Goal: Task Accomplishment & Management: Manage account settings

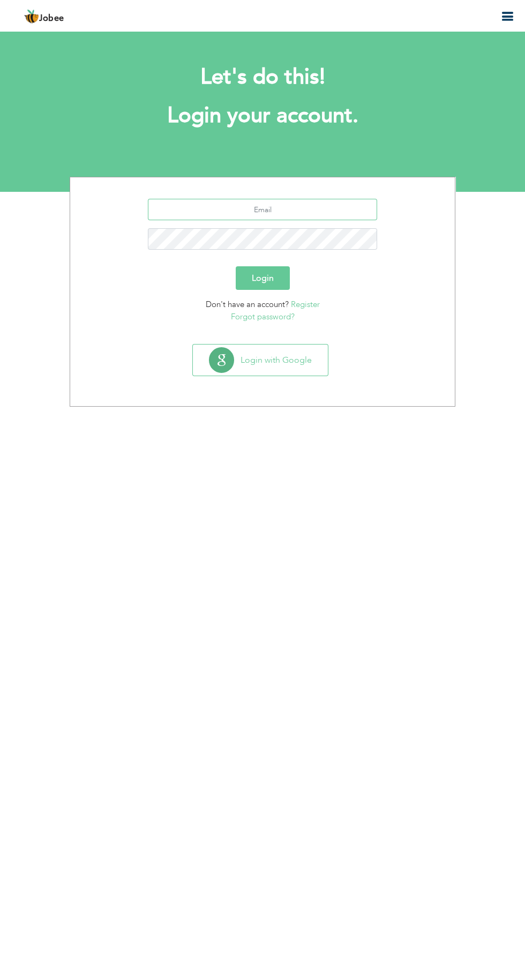
click at [213, 209] on input "text" at bounding box center [263, 209] width 230 height 21
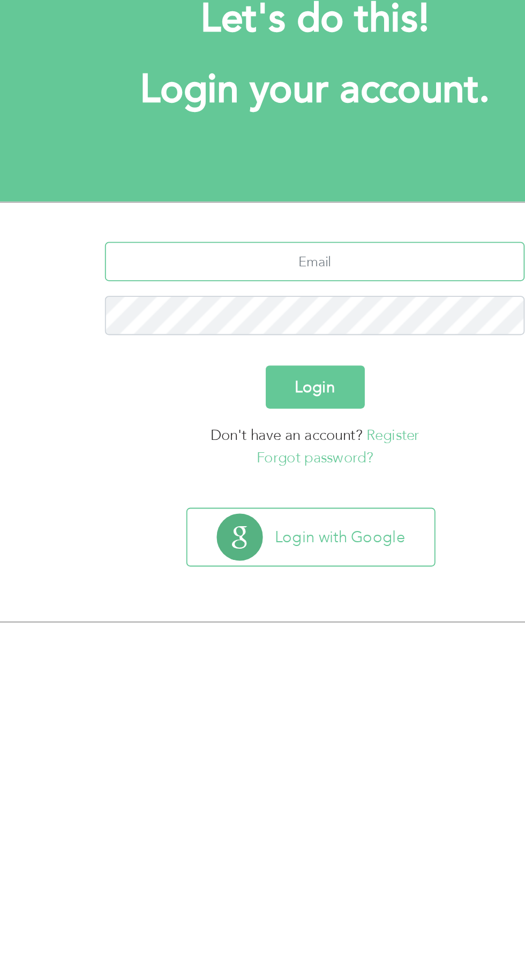
type input "[EMAIL_ADDRESS][DOMAIN_NAME]"
click at [262, 282] on button "Login" at bounding box center [263, 278] width 54 height 24
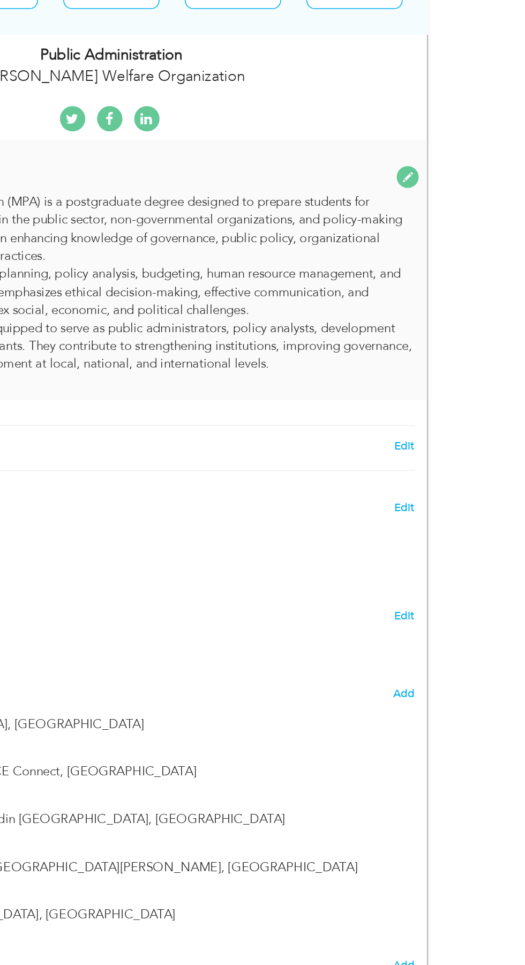
scroll to position [252, 0]
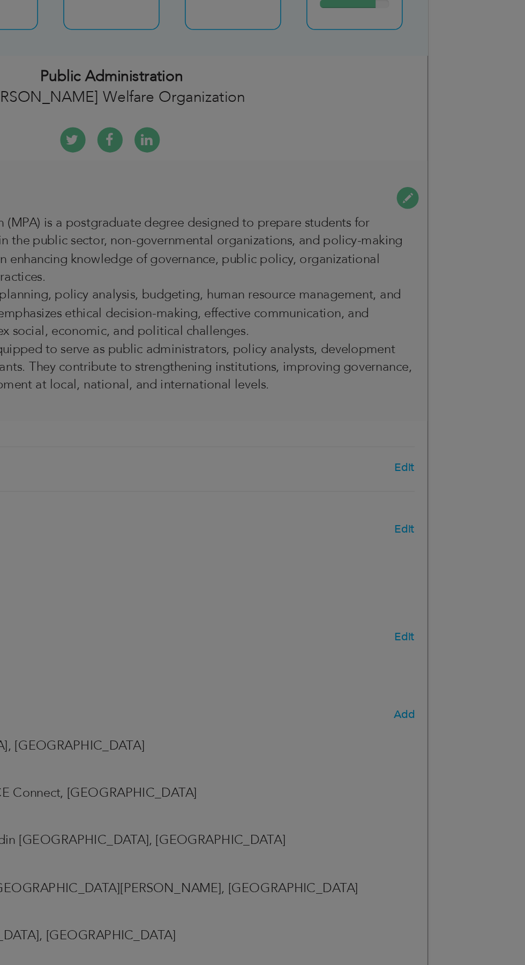
click at [0, 0] on div "× Summary The Master in Public Administration (MPA) is a postgraduate degree de…" at bounding box center [0, 0] width 0 height 0
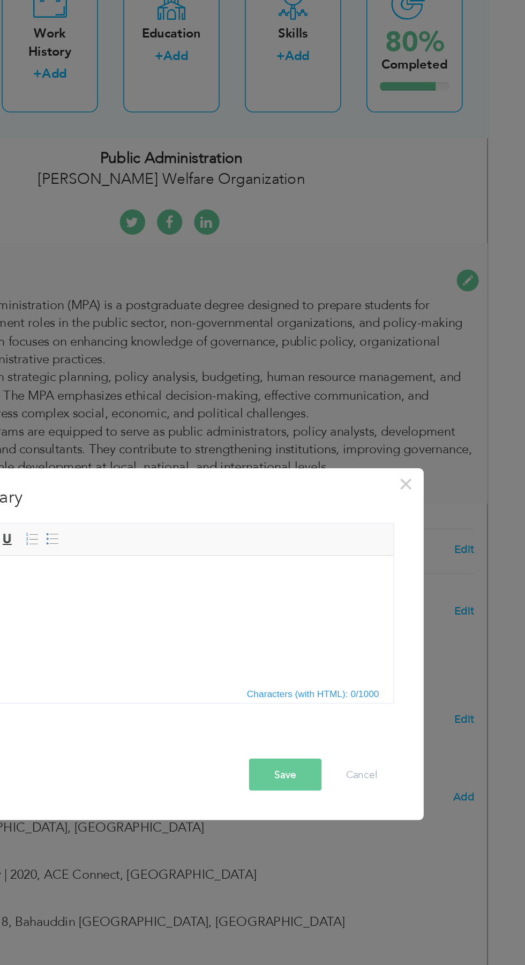
click at [180, 319] on div "× Summary The Master in Public Administration (MPA) is a postgraduate degree de…" at bounding box center [262, 482] width 525 height 965
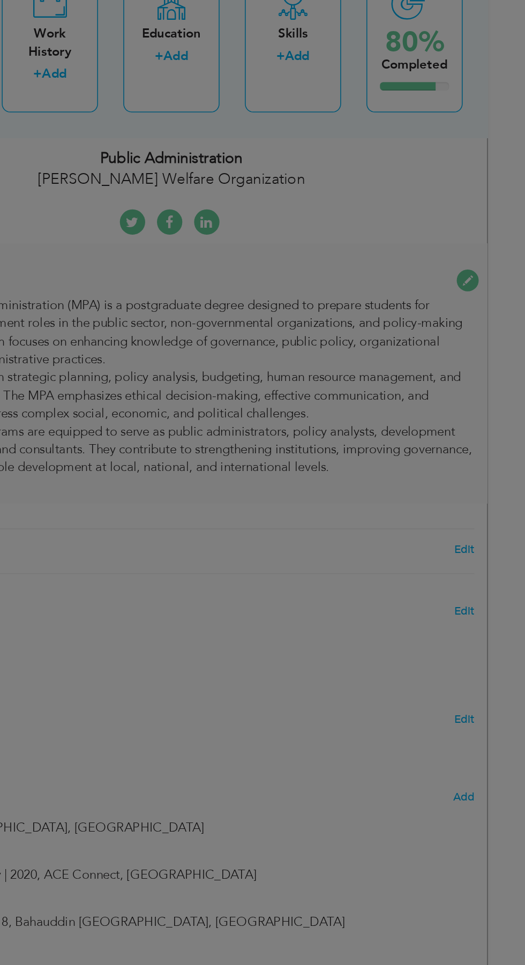
click at [0, 0] on div "× Summary The Master in Public Administration (MPA) is a postgraduate degree de…" at bounding box center [0, 0] width 0 height 0
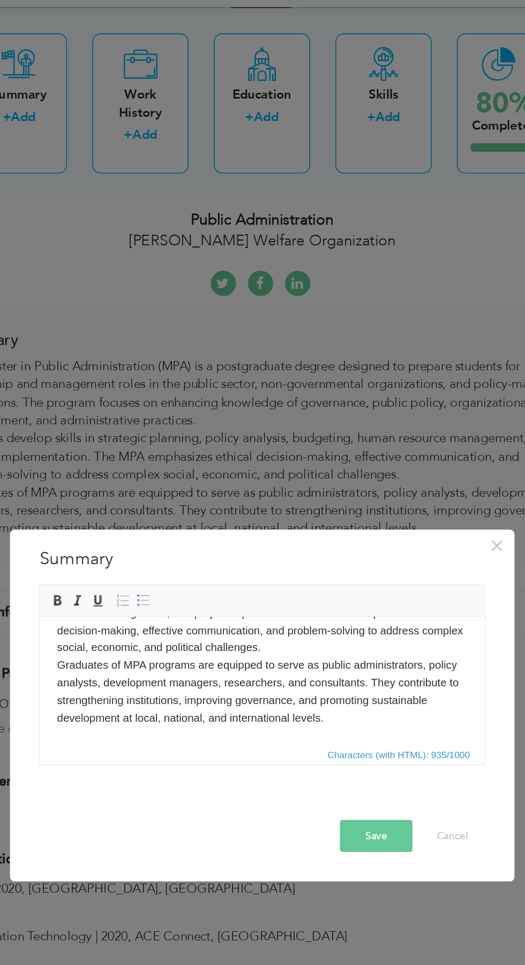
scroll to position [0, 0]
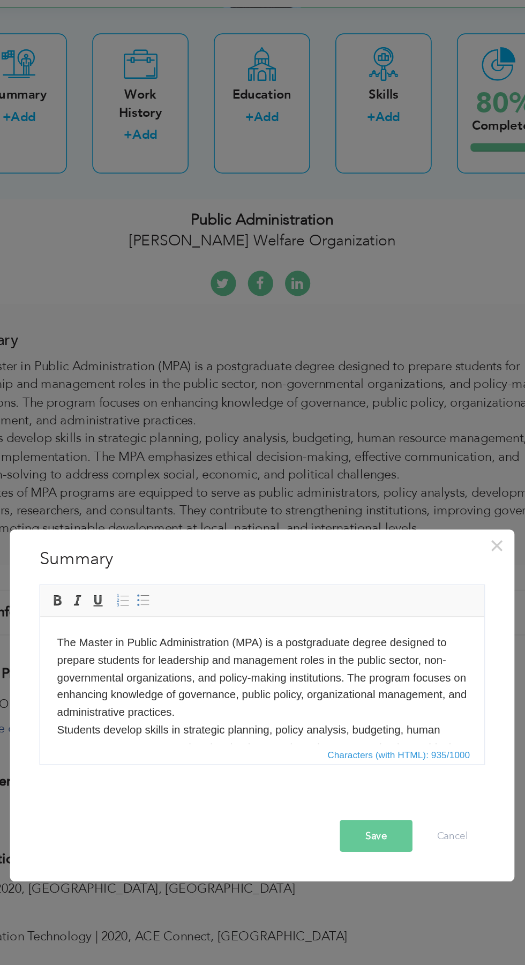
click at [87, 659] on body "The Master in Public Administration (MPA) is a postgraduate degree designed to …" at bounding box center [181, 700] width 261 height 145
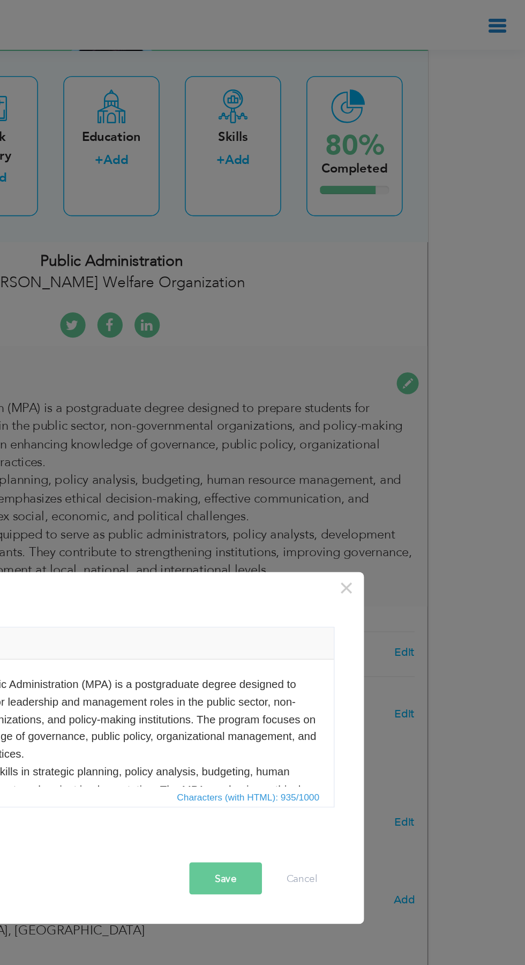
scroll to position [252, 0]
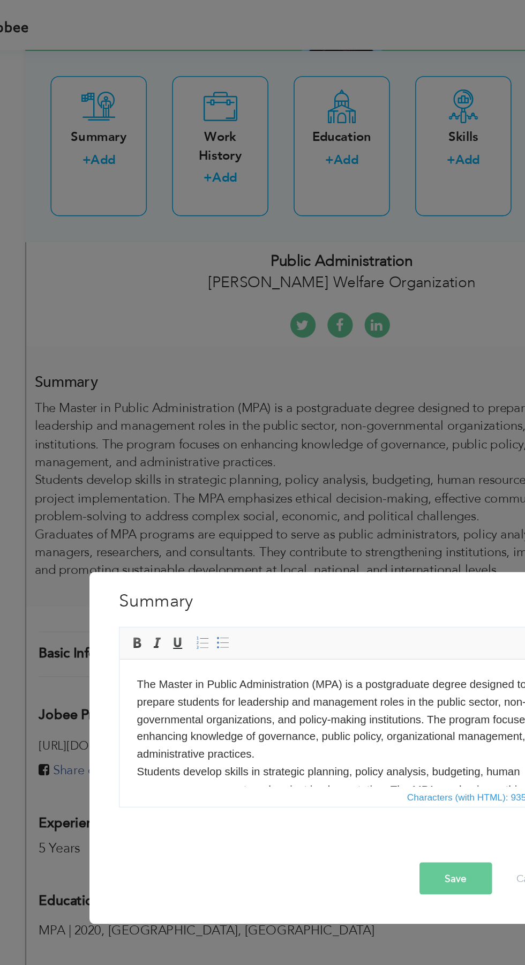
click at [130, 675] on body "The Master in Public Administration (MPA) is a postgraduate degree designed to …" at bounding box center [260, 741] width 261 height 145
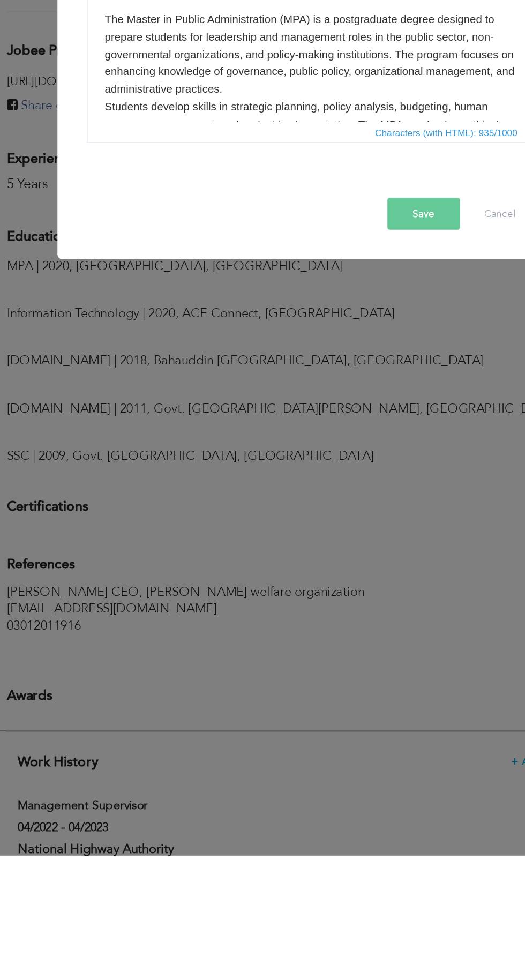
click at [161, 28] on body "The Master in Public Administration (MPA) is a postgraduate degree designed to …" at bounding box center [228, 77] width 261 height 145
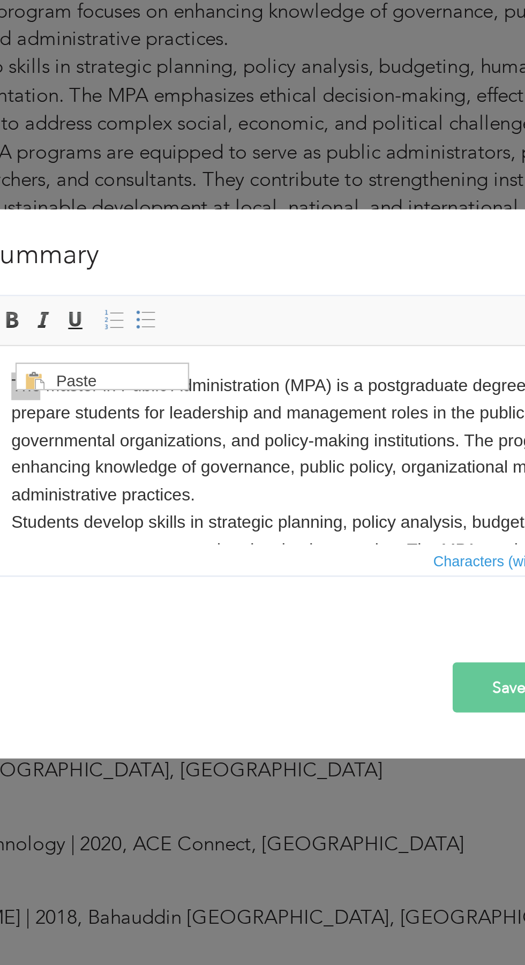
scroll to position [252, 0]
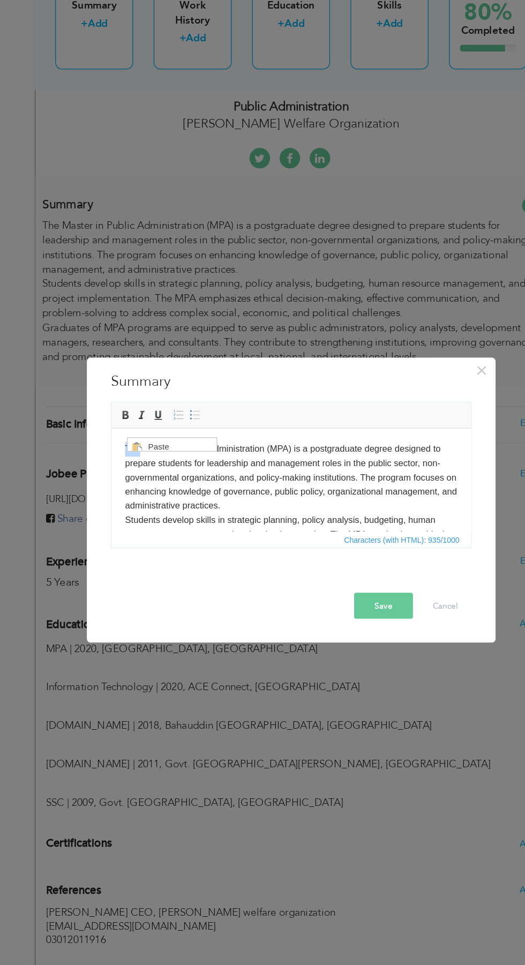
click at [273, 465] on body "The Master in Public Administration (MPA) is a postgraduate degree designed to …" at bounding box center [252, 511] width 261 height 145
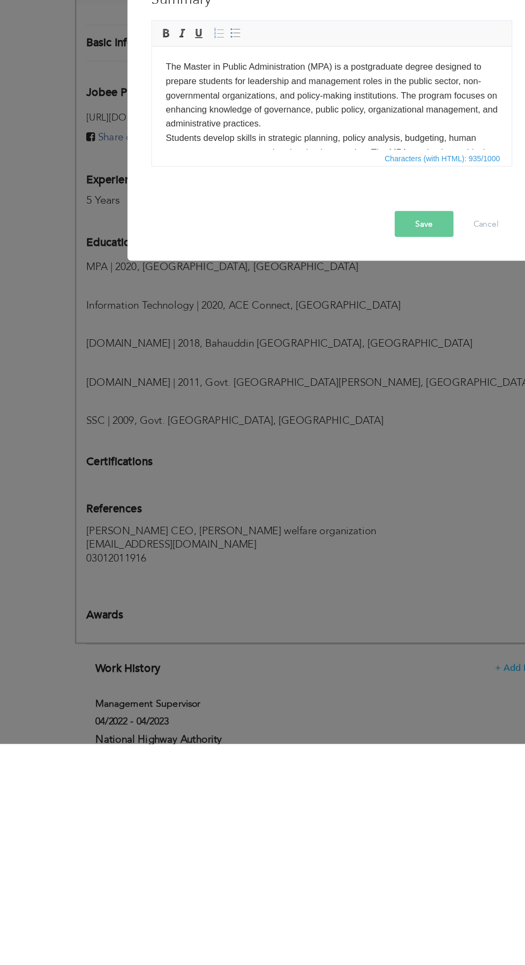
click at [166, 64] on body "The Master in Public Administration (MPA) is a postgraduate degree designed to …" at bounding box center [292, 129] width 261 height 145
click at [168, 78] on body "The Master in Public Administration (MPA) is a postgraduate degree designed to …" at bounding box center [292, 129] width 261 height 145
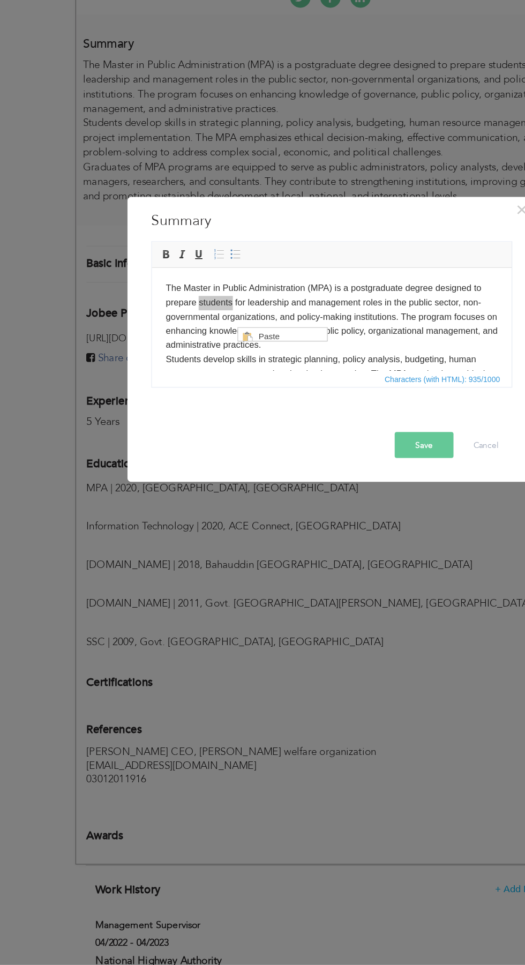
click at [145, 408] on span at bounding box center [145, 408] width 9 height 9
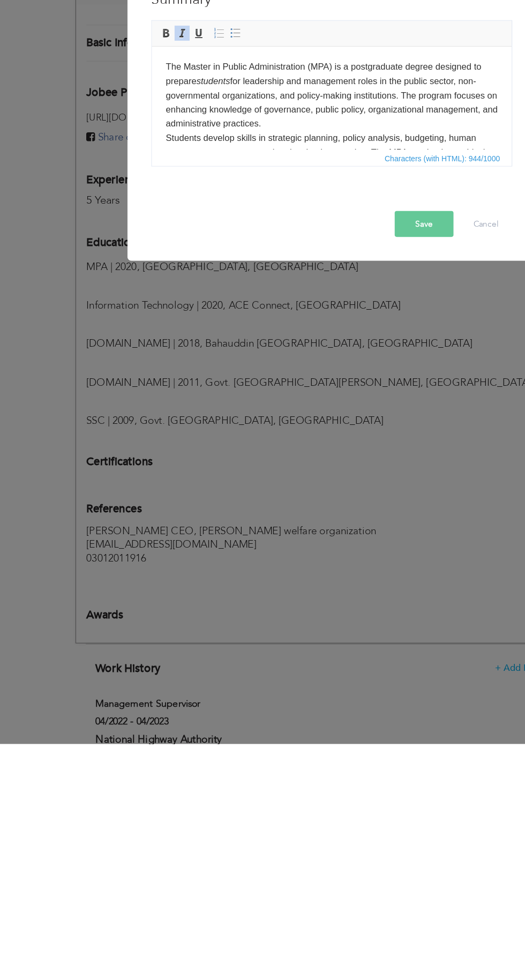
click at [172, 67] on body "The Master in Public Administration (MPA) is a postgraduate degree designed to …" at bounding box center [292, 129] width 261 height 145
click at [171, 65] on body "The Master in Public Administration (MPA) is a postgraduate degree designed to …" at bounding box center [292, 129] width 261 height 145
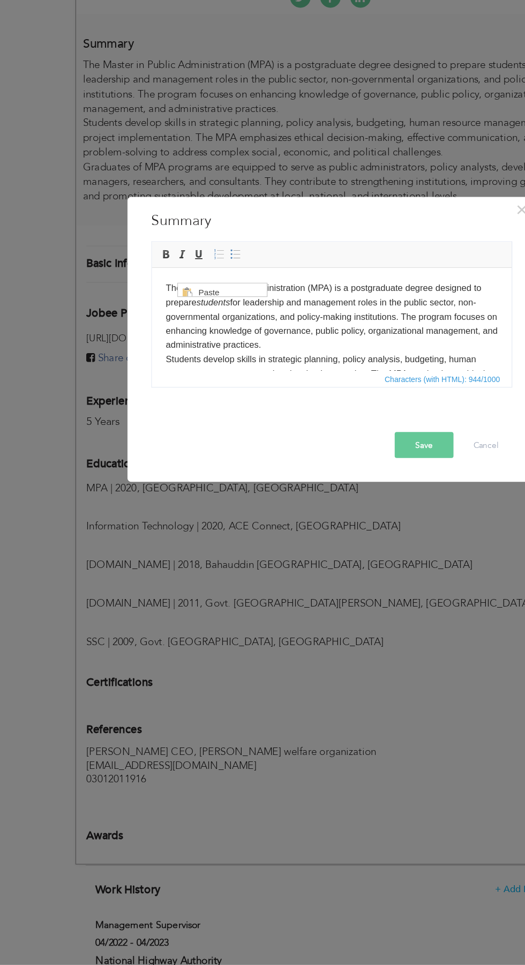
click at [150, 279] on div "× Summary The Master in Public Administration (MPA) is a postgraduate degree de…" at bounding box center [262, 482] width 525 height 965
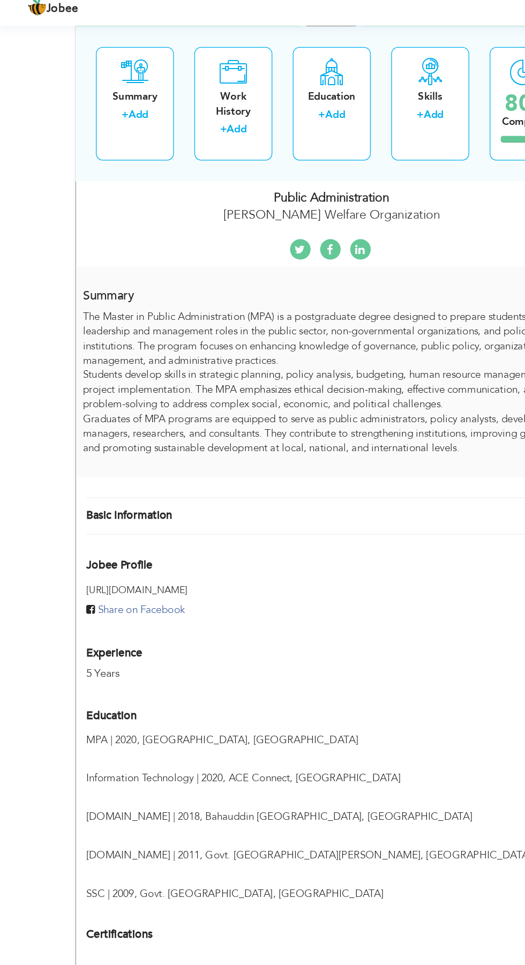
scroll to position [250, 0]
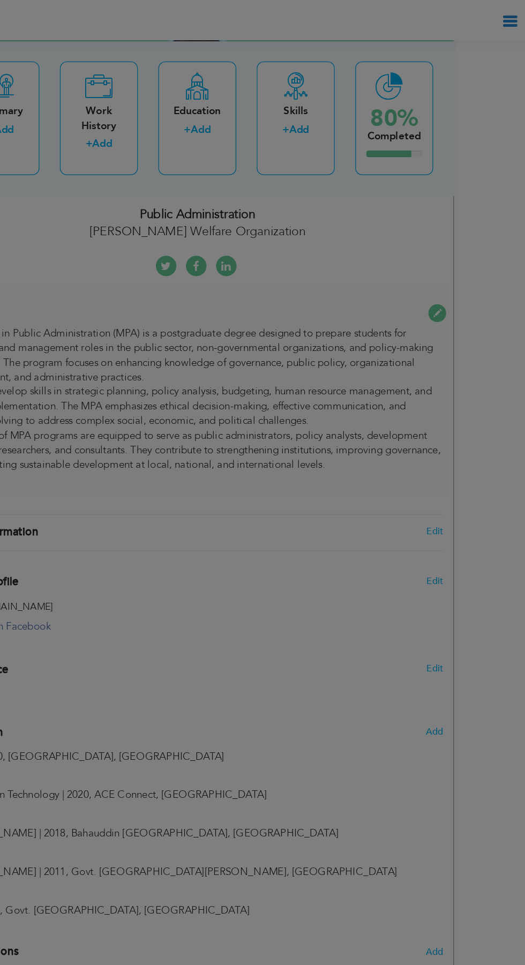
click at [0, 0] on div "× Summary The Master in Public Administration (MPA) is a postgraduate degree de…" at bounding box center [0, 0] width 0 height 0
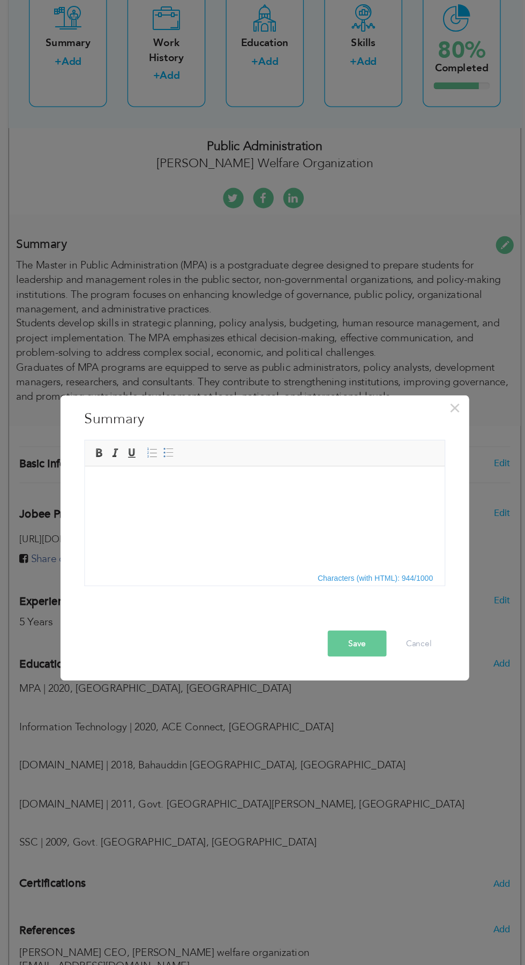
click at [148, 466] on html at bounding box center [226, 466] width 282 height 0
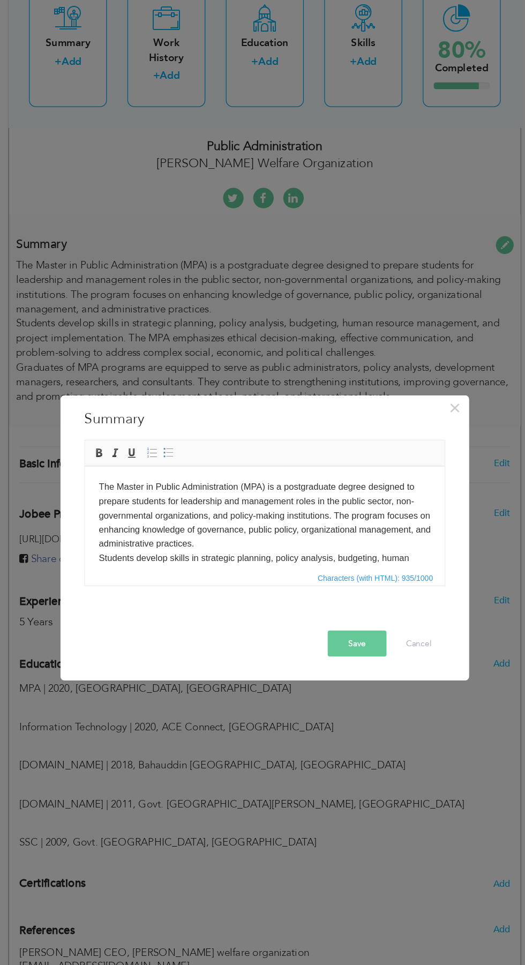
click at [121, 492] on body "The Master in Public Administration (MPA) is a postgraduate degree designed to …" at bounding box center [225, 549] width 261 height 145
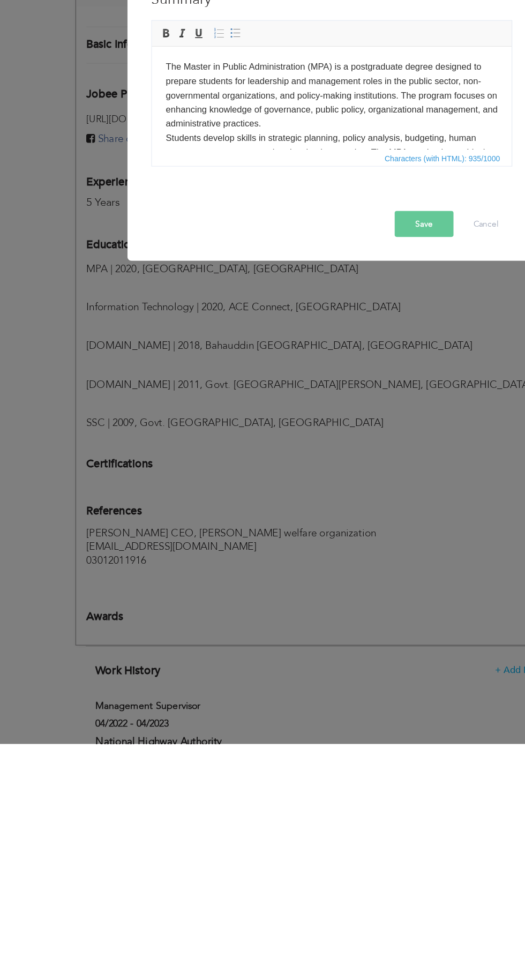
scroll to position [1, 0]
click at [415, 122] on body "The Master in Public Administration (MPA) is a postgraduate degree designed to …" at bounding box center [292, 128] width 261 height 145
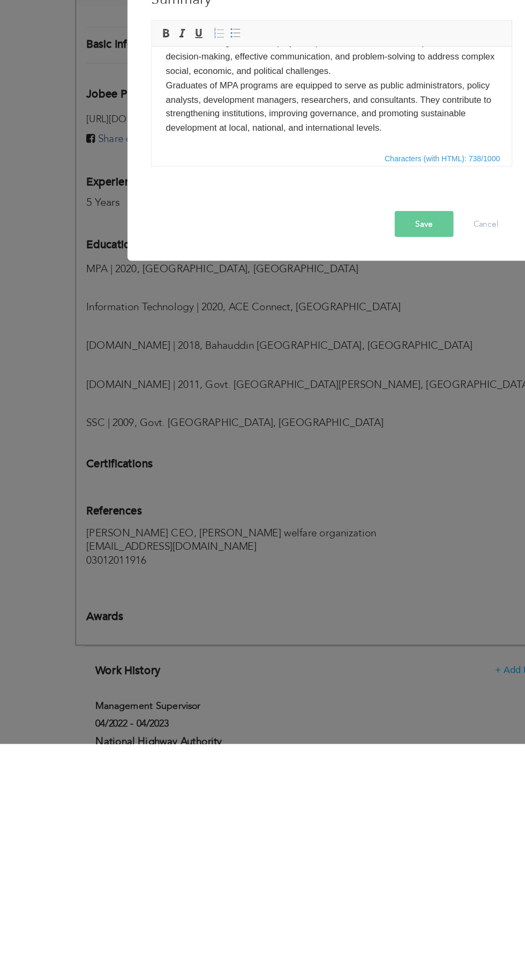
scroll to position [235, 0]
click at [314, 106] on body "making institutions. The program focuses on enhancing knowledge of governance, …" at bounding box center [292, 59] width 261 height 111
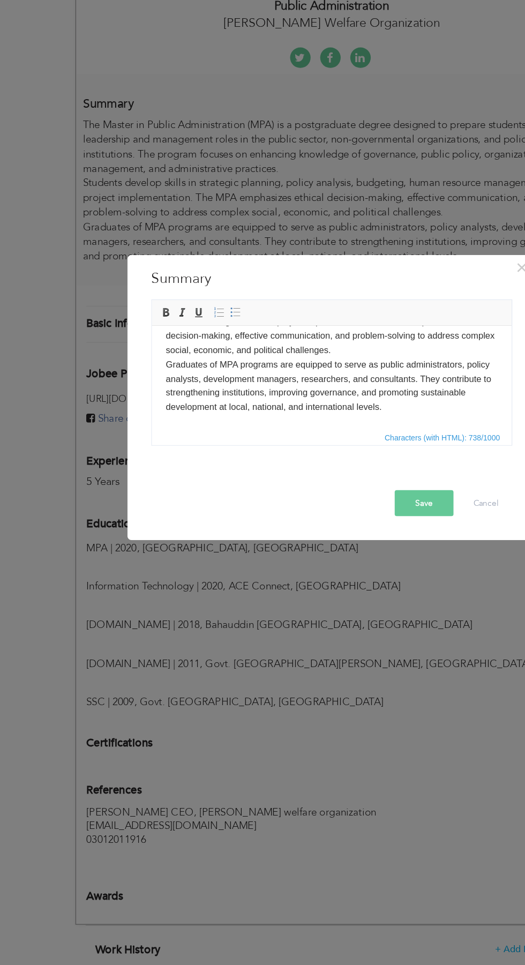
scroll to position [250, 0]
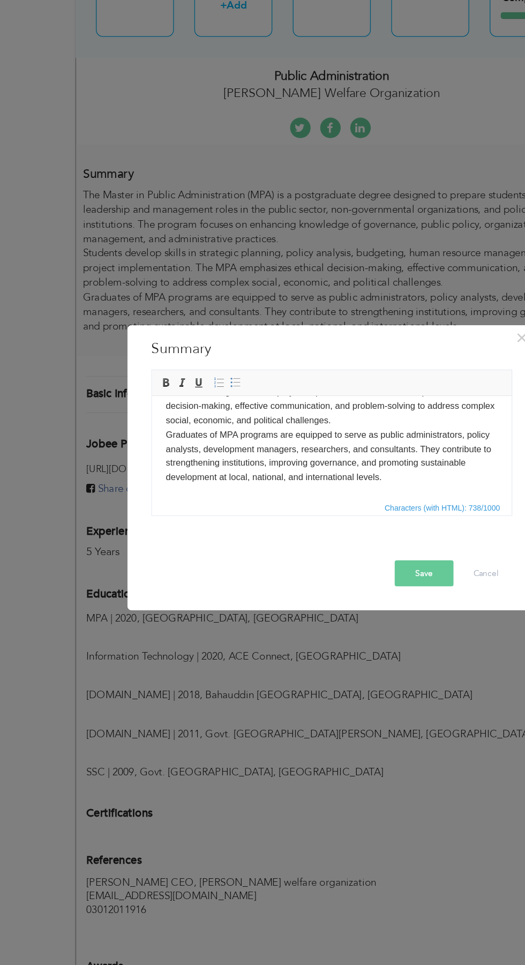
click at [292, 459] on body "making institutions. The program focuses on enhancing knowledge of governance, …" at bounding box center [292, 409] width 261 height 111
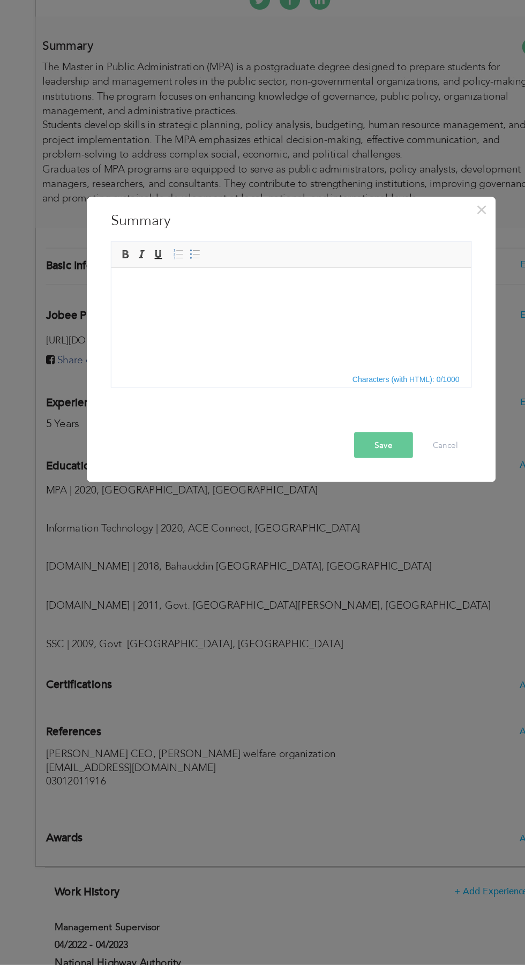
click at [249, 300] on html at bounding box center [252, 283] width 282 height 33
click at [181, 290] on html at bounding box center [252, 283] width 282 height 33
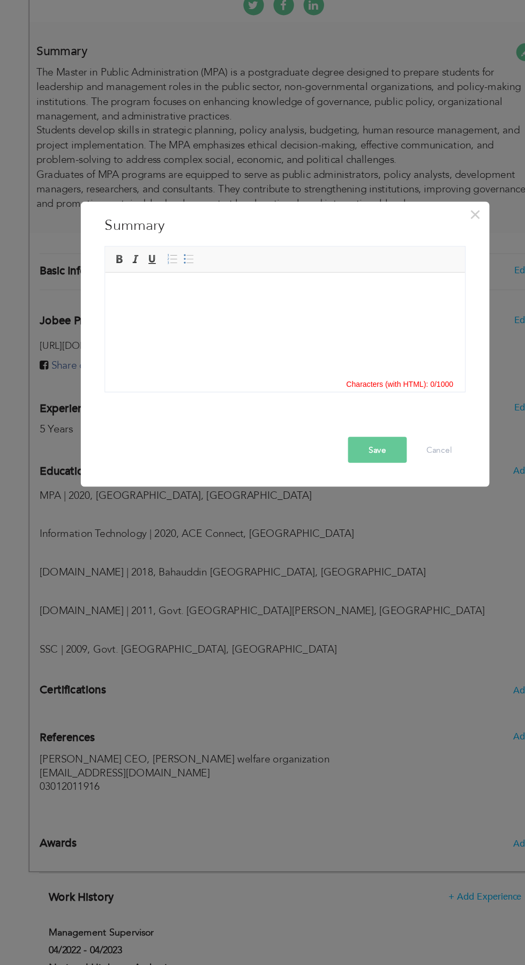
scroll to position [249, 0]
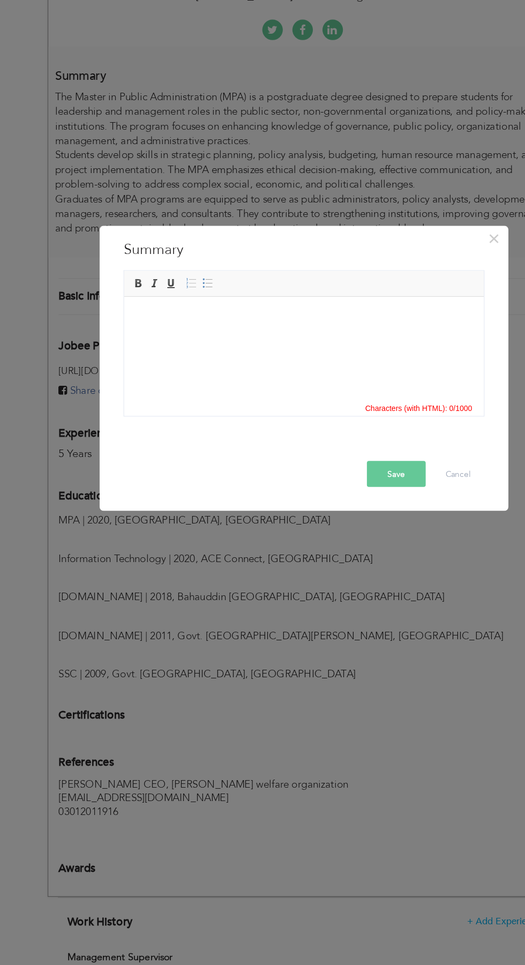
click at [146, 329] on html at bounding box center [265, 312] width 282 height 33
click at [142, 319] on html at bounding box center [265, 312] width 282 height 33
click at [150, 318] on span "Paste" at bounding box center [178, 322] width 56 height 13
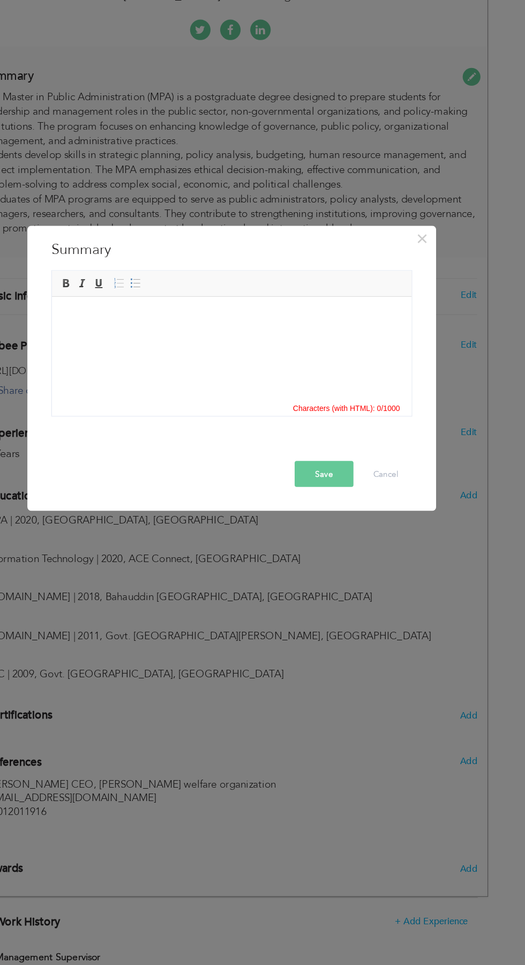
click at [101, 329] on html at bounding box center [192, 312] width 282 height 33
click at [87, 329] on html at bounding box center [192, 312] width 282 height 33
click at [85, 324] on span "Paste" at bounding box center [113, 323] width 56 height 13
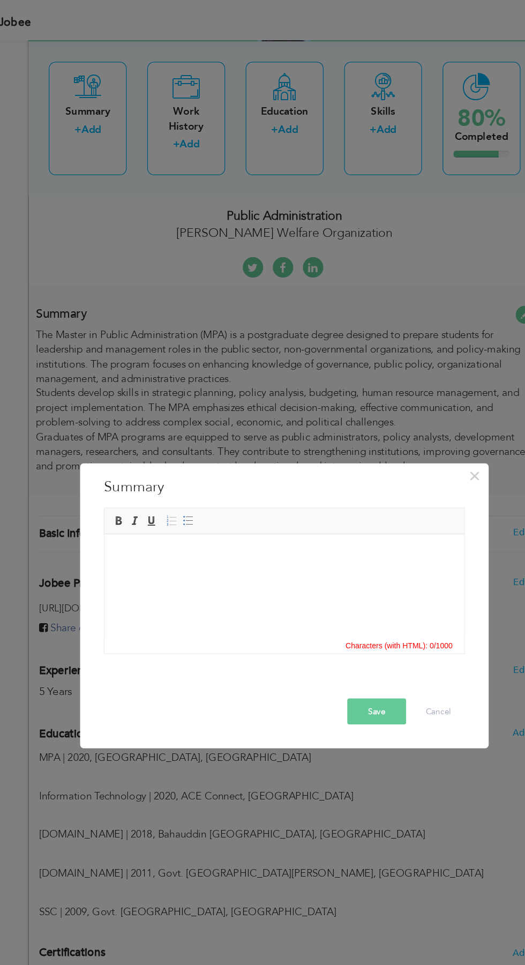
click at [255, 567] on html at bounding box center [246, 550] width 282 height 33
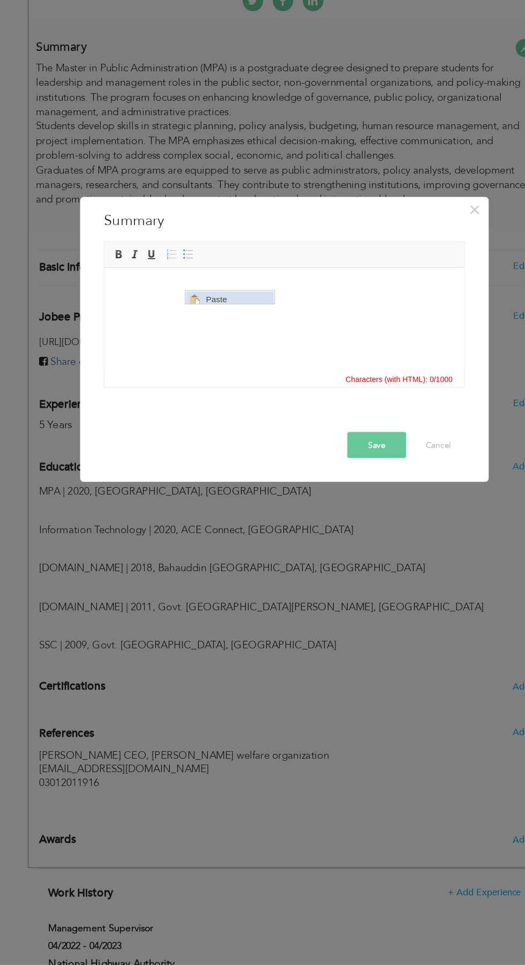
click at [204, 297] on span "Paste" at bounding box center [226, 298] width 56 height 13
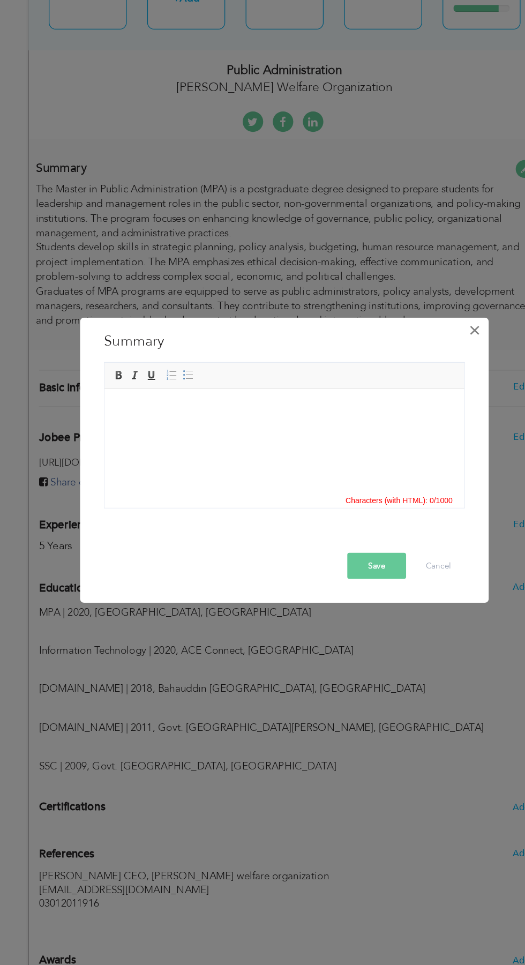
click at [413, 372] on span "×" at bounding box center [411, 372] width 9 height 19
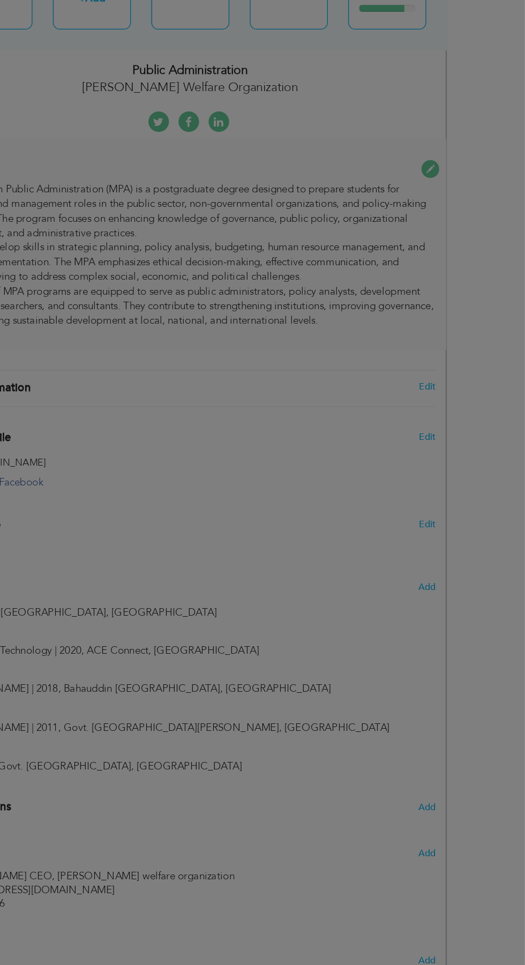
click at [0, 0] on div "× Summary The Master in Public Administration (MPA) is a postgraduate degree de…" at bounding box center [0, 0] width 0 height 0
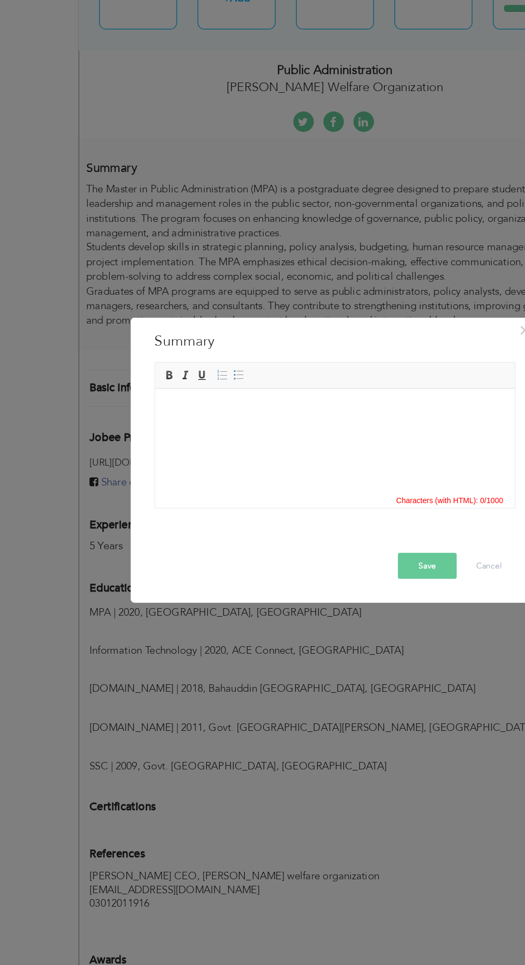
click at [262, 388] on html at bounding box center [296, 388] width 282 height 0
click at [282, 388] on html at bounding box center [296, 388] width 282 height 0
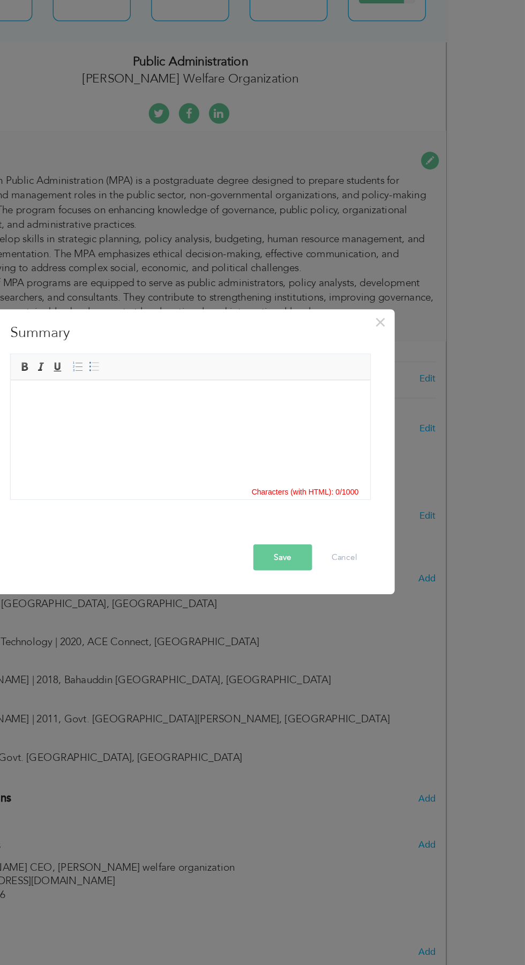
click at [93, 380] on html at bounding box center [152, 380] width 282 height 0
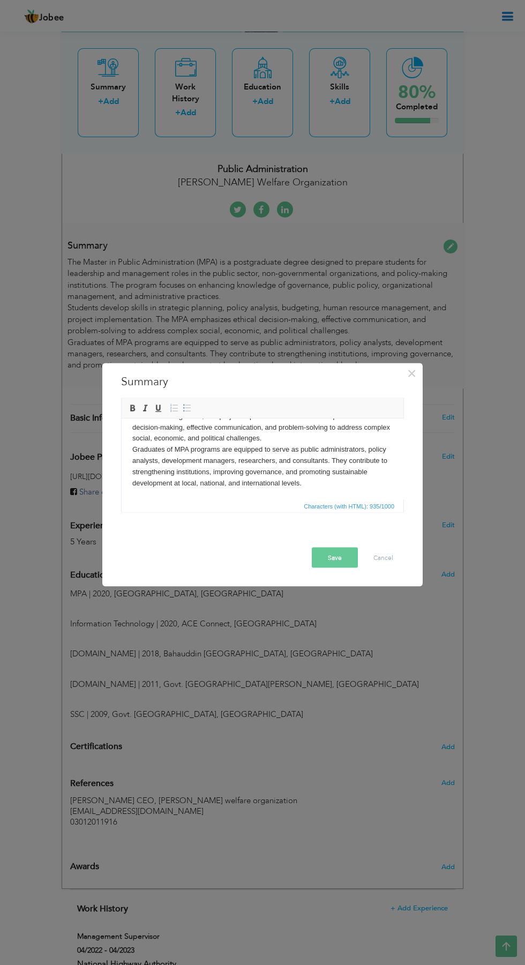
scroll to position [247, 0]
click at [242, 482] on body "The Master in Public Administration (MPA) is a postgraduate degree designed to …" at bounding box center [262, 416] width 261 height 145
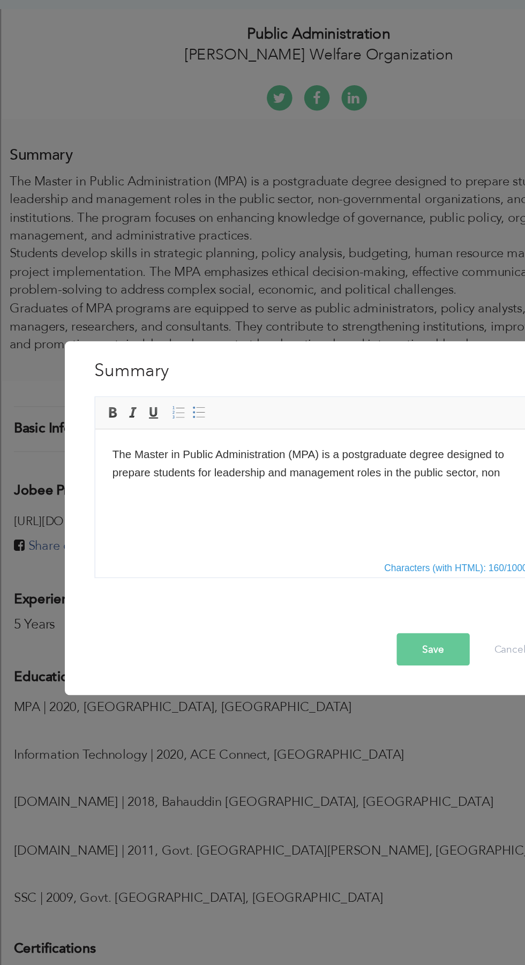
scroll to position [0, 0]
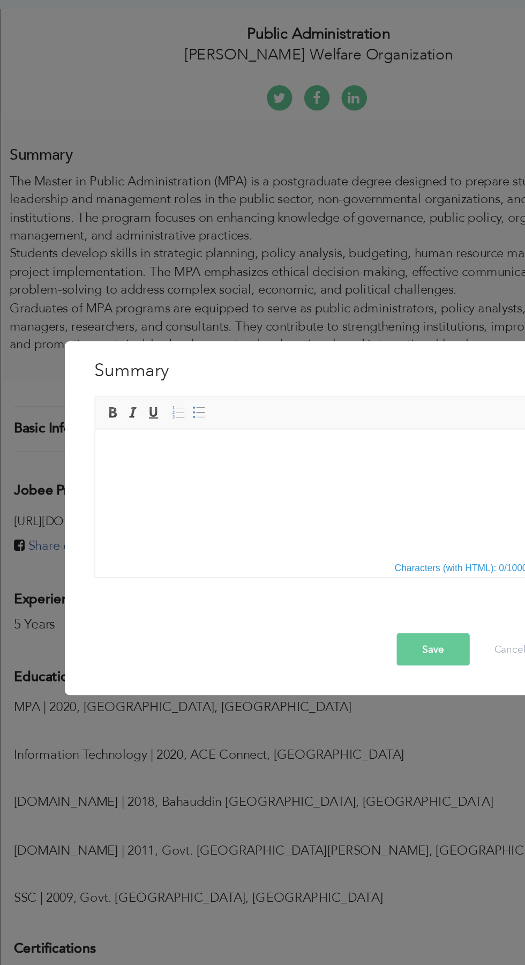
click at [117, 462] on html at bounding box center [236, 445] width 282 height 33
click at [125, 451] on body at bounding box center [236, 445] width 261 height 11
click at [207, 462] on html at bounding box center [236, 445] width 282 height 33
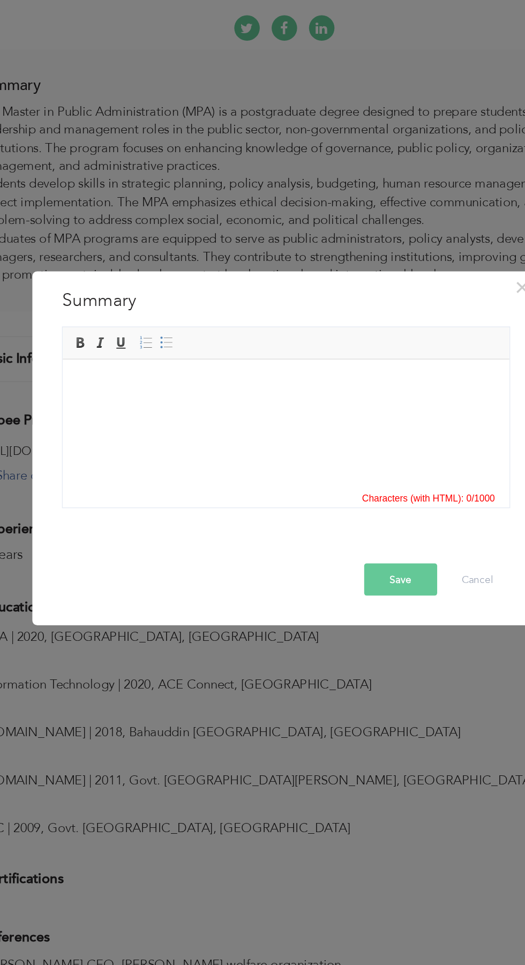
scroll to position [249, 0]
click at [113, 405] on span "Paste" at bounding box center [141, 405] width 56 height 13
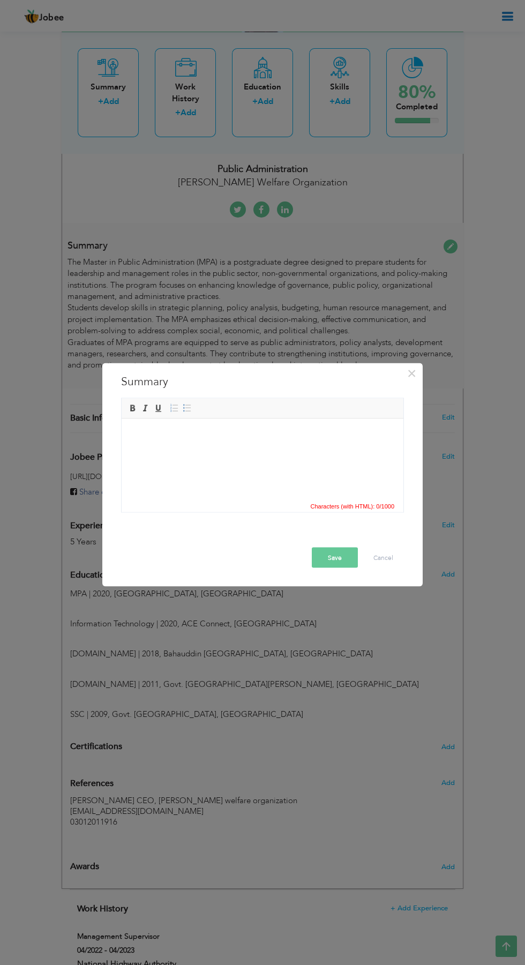
click at [373, 635] on div "× Summary The Master in Public Administration (MPA) is a postgraduate degree de…" at bounding box center [262, 482] width 525 height 965
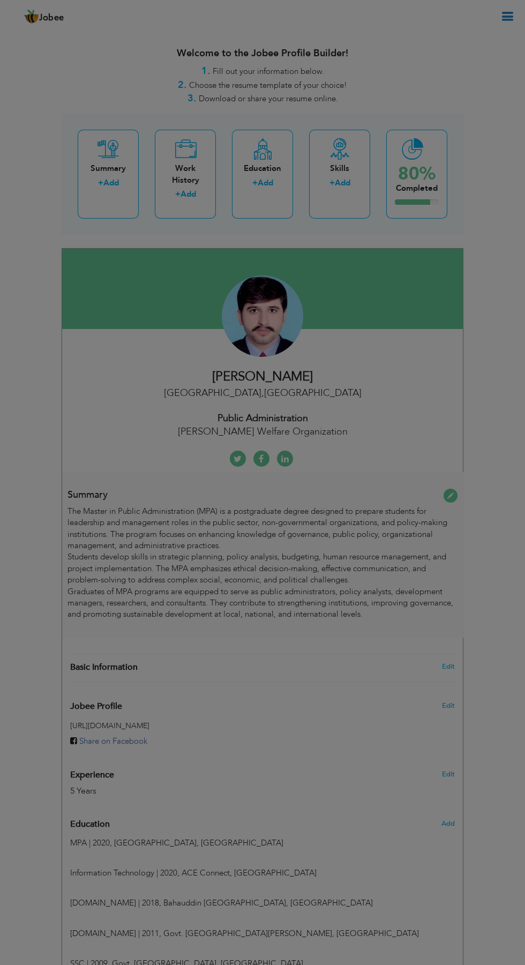
click at [107, 183] on div at bounding box center [262, 482] width 525 height 965
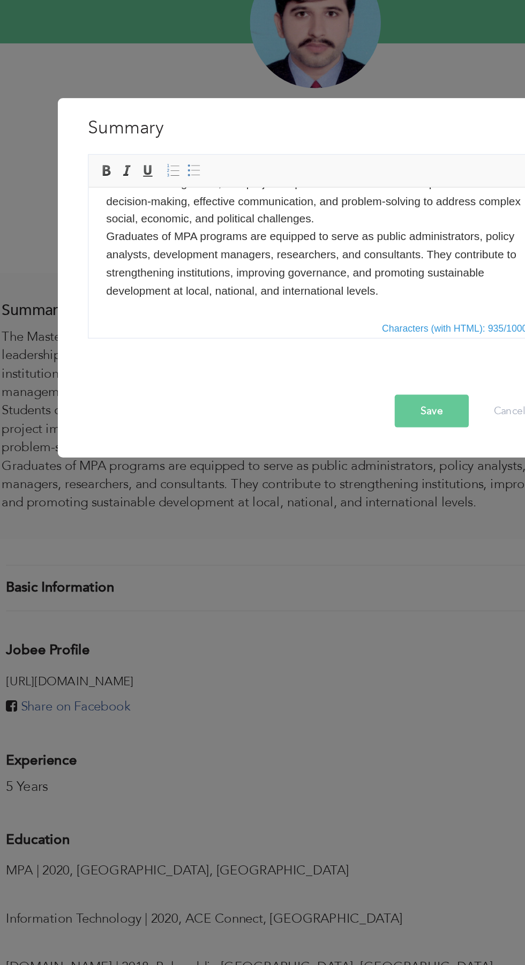
scroll to position [247, 0]
click at [187, 253] on body "The Master in Public Administration (MPA) is a postgraduate degree designed to …" at bounding box center [229, 184] width 261 height 145
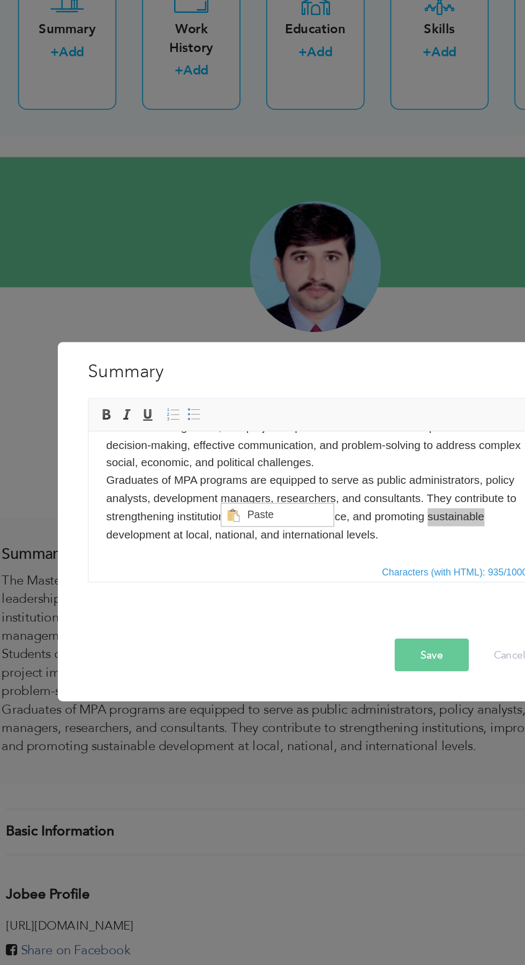
scroll to position [0, 0]
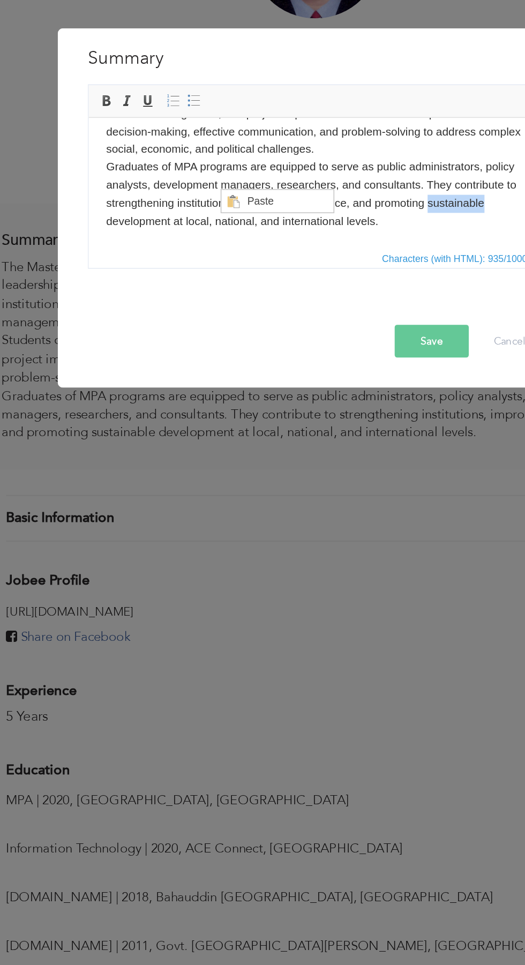
click at [178, 186] on body "The Master in Public Administration (MPA) is a postgraduate degree designed to …" at bounding box center [229, 114] width 261 height 145
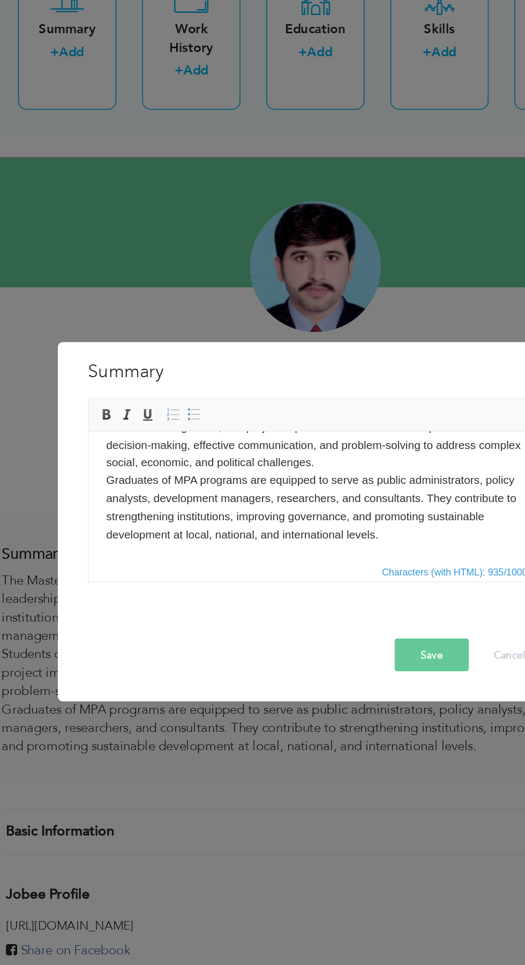
click at [188, 496] on body "The Master in Public Administration (MPA) is a postgraduate degree designed to …" at bounding box center [229, 428] width 261 height 145
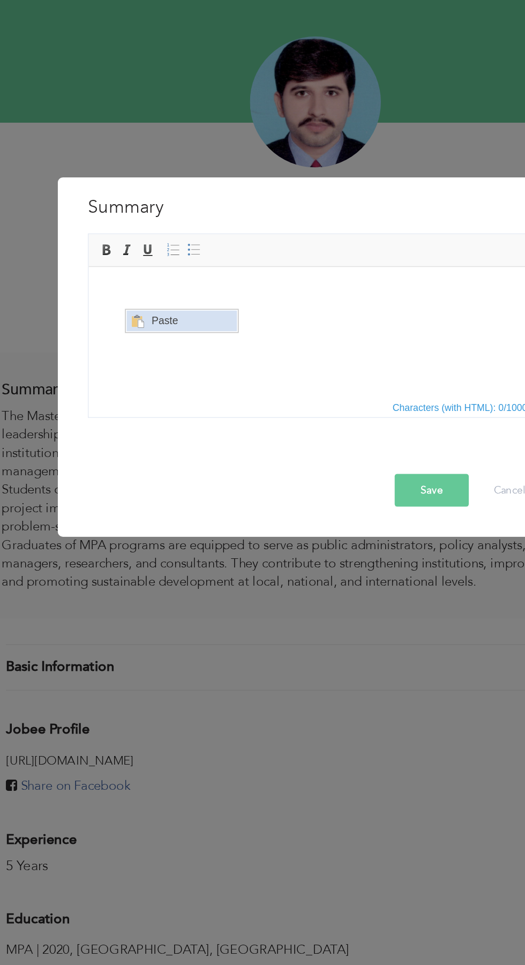
click at [139, 312] on span "Paste" at bounding box center [167, 316] width 56 height 13
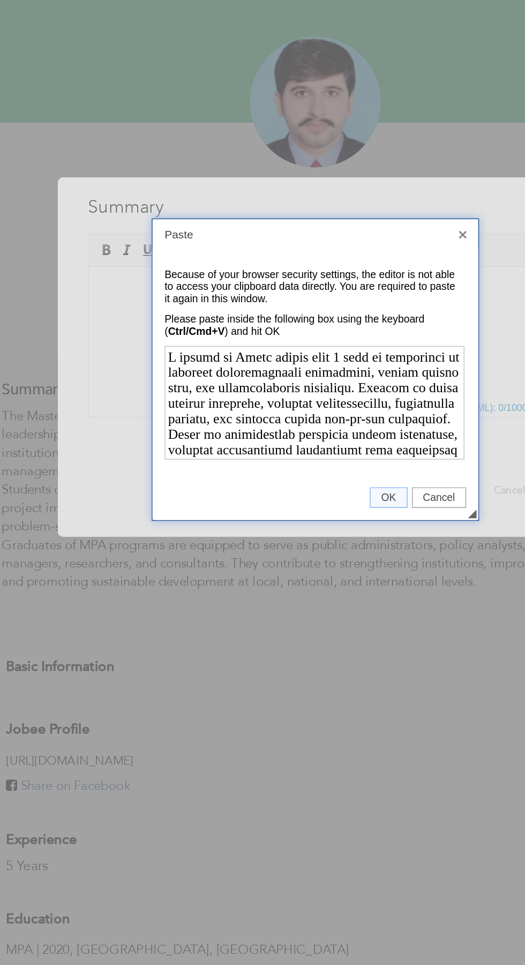
click at [312, 569] on link "OK" at bounding box center [307, 562] width 23 height 13
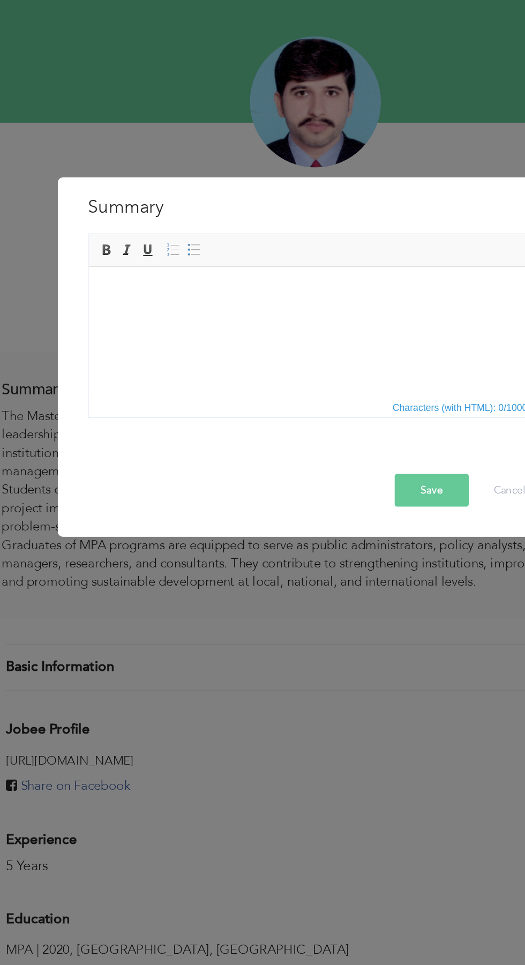
click at [228, 299] on html at bounding box center [229, 282] width 282 height 33
click at [177, 314] on span "Paste" at bounding box center [195, 314] width 56 height 13
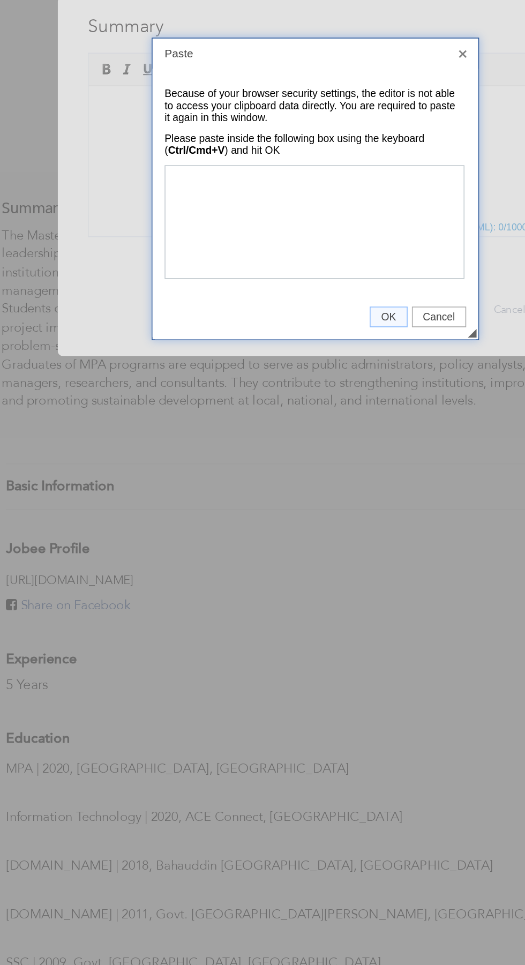
click at [305, 560] on span "OK" at bounding box center [308, 563] width 22 height 8
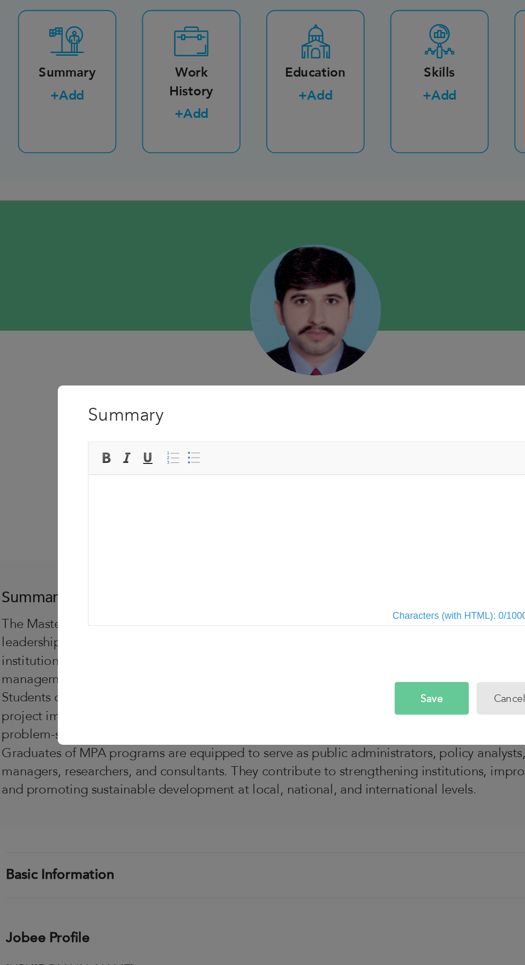
click at [375, 554] on button "Cancel" at bounding box center [383, 557] width 41 height 20
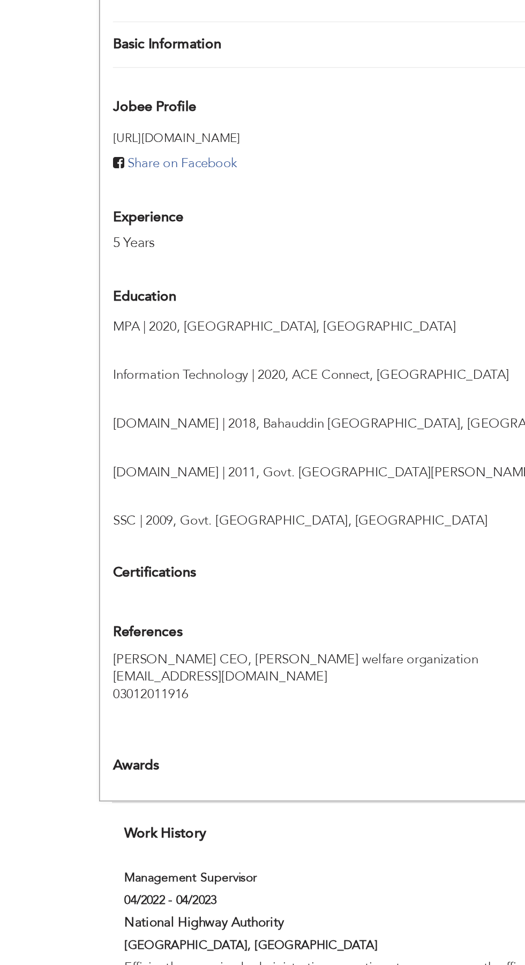
scroll to position [280, 0]
